Goal: Task Accomplishment & Management: Use online tool/utility

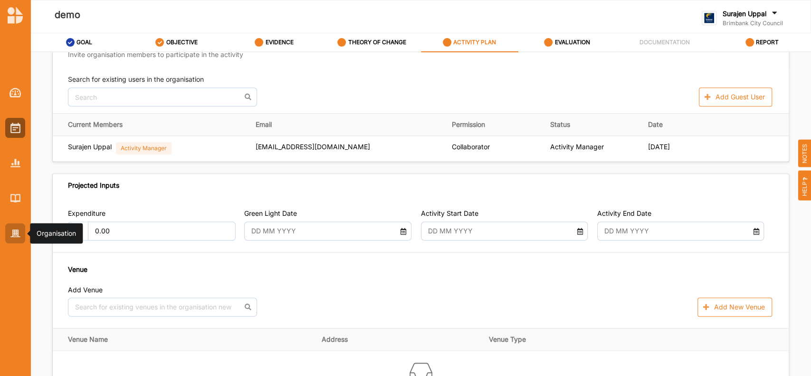
scroll to position [346, 0]
click at [17, 242] on div at bounding box center [15, 233] width 20 height 20
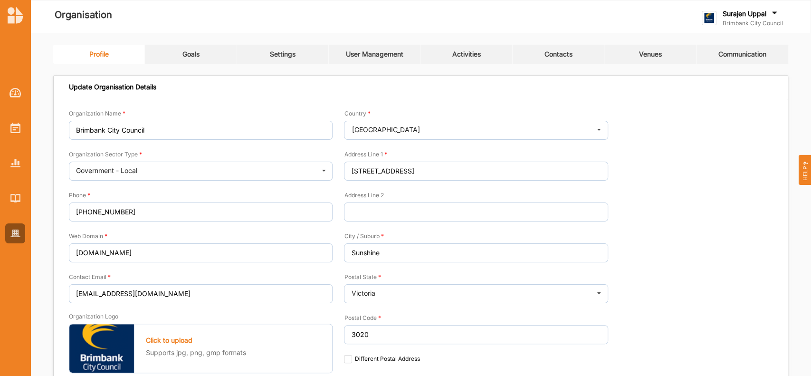
click at [459, 61] on link "Activities" at bounding box center [467, 54] width 92 height 19
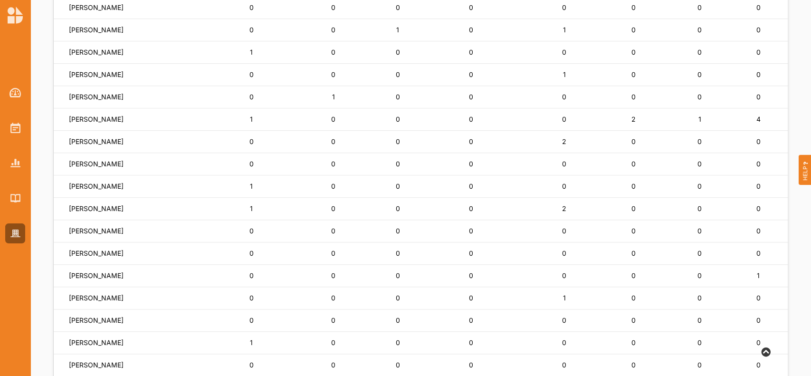
scroll to position [410, 0]
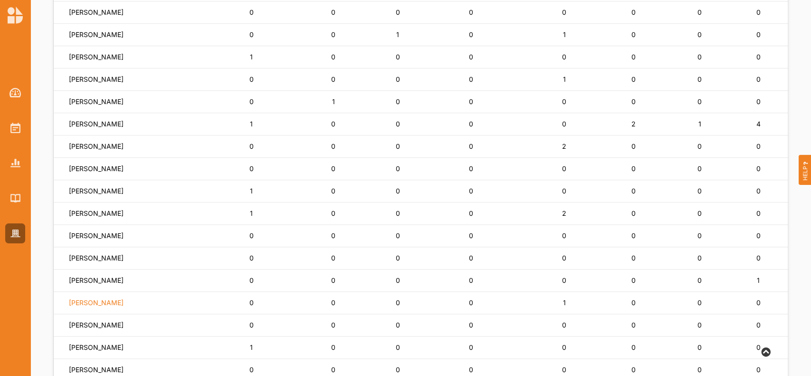
click at [95, 298] on label "[PERSON_NAME]" at bounding box center [96, 302] width 55 height 9
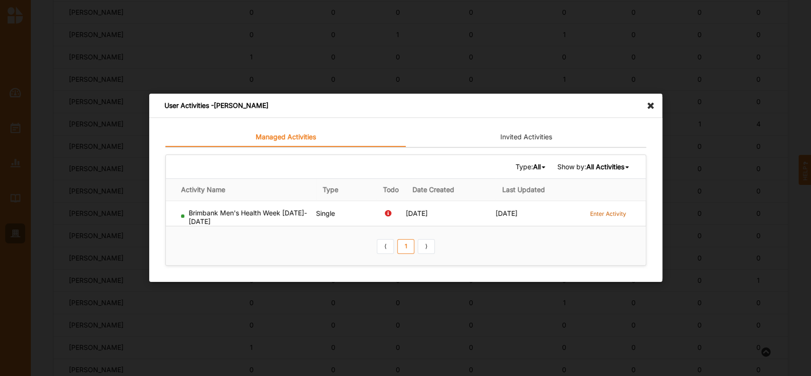
click at [606, 215] on label "Enter Activity" at bounding box center [608, 214] width 36 height 8
click at [651, 106] on icon at bounding box center [653, 101] width 15 height 15
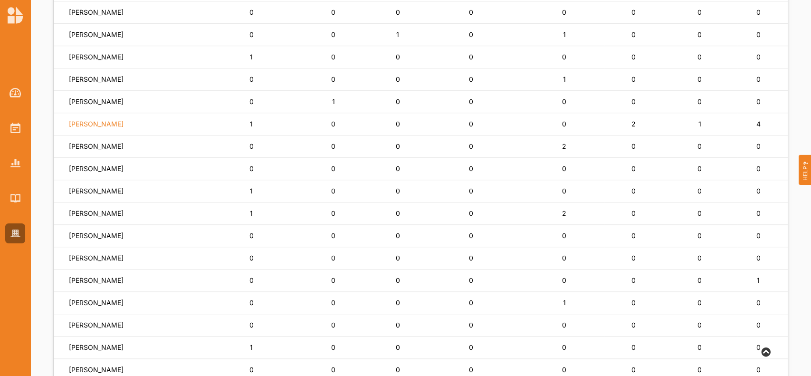
click at [91, 127] on label "[PERSON_NAME]" at bounding box center [96, 124] width 55 height 9
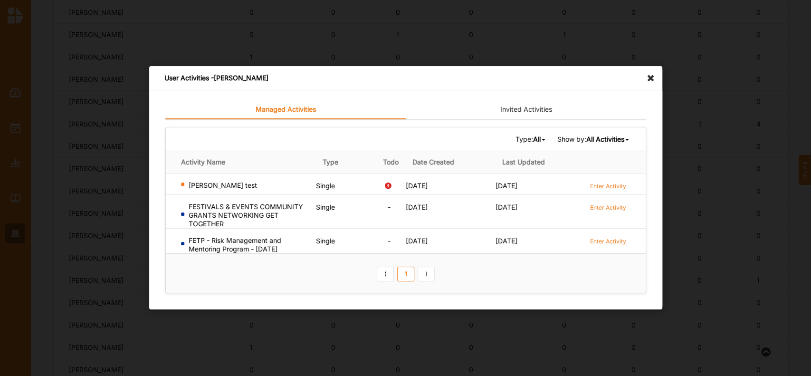
click at [654, 77] on icon at bounding box center [653, 73] width 15 height 15
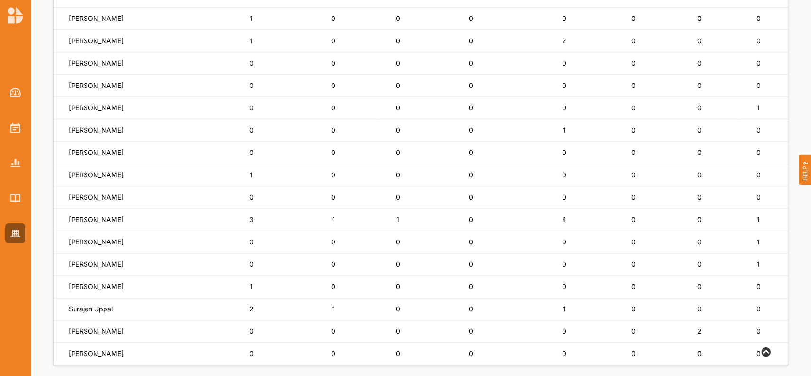
scroll to position [589, 0]
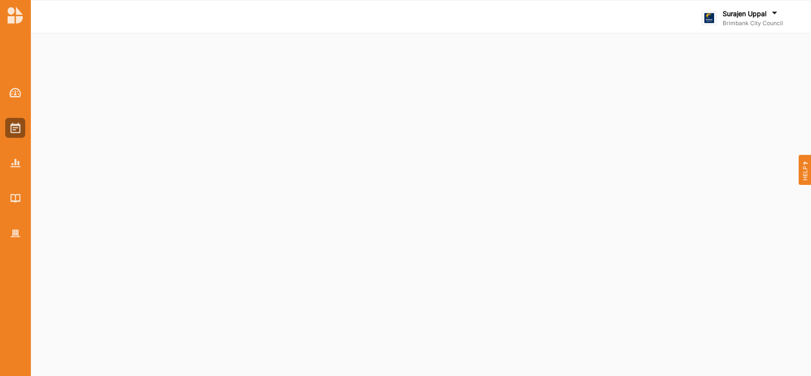
select select "2"
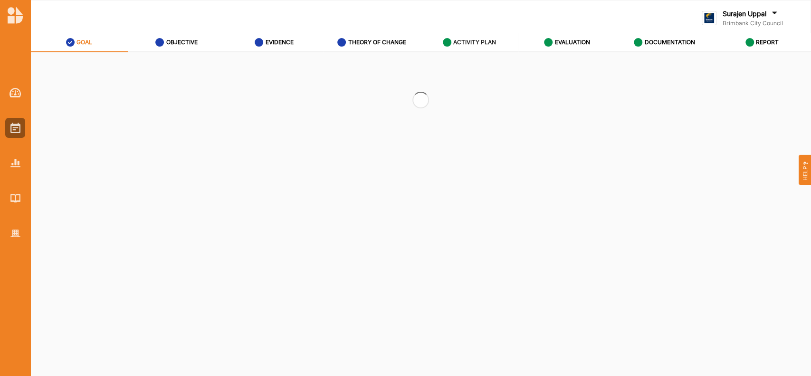
select select "2"
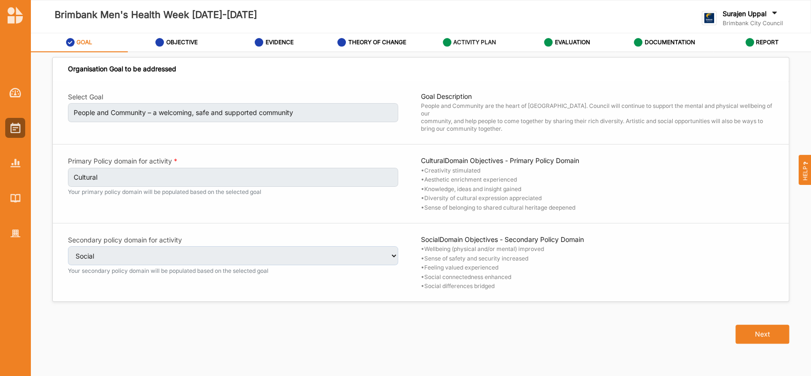
click at [466, 41] on label "ACTIVITY PLAN" at bounding box center [474, 42] width 43 height 8
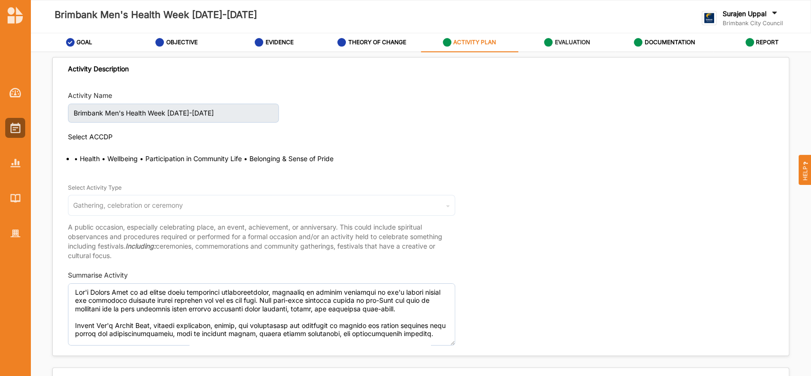
click at [593, 44] on link "EVALUATION" at bounding box center [566, 42] width 97 height 19
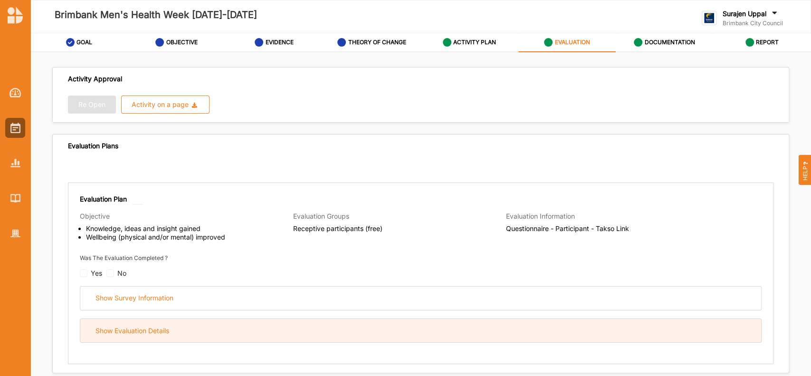
click at [338, 337] on div "Show Evaluation Details" at bounding box center [420, 330] width 681 height 23
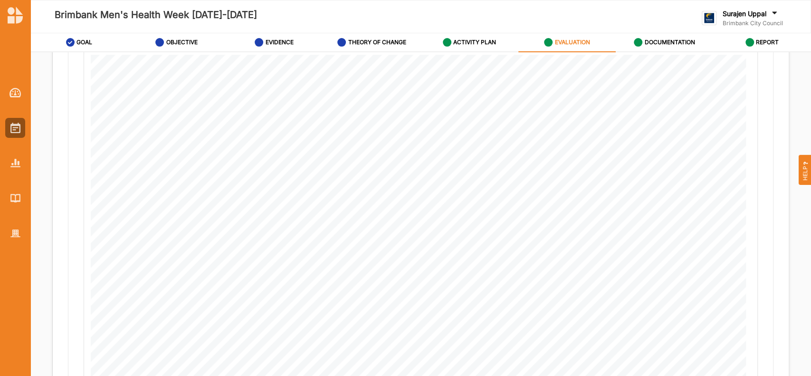
scroll to position [789, 0]
